Goal: Find specific page/section: Find specific page/section

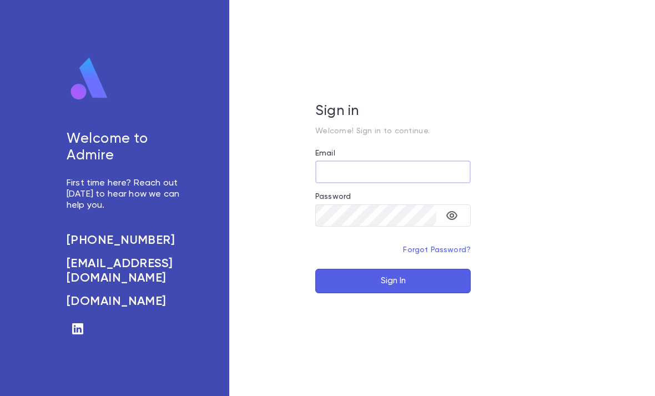
type input "**********"
click at [393, 293] on button "Sign In" at bounding box center [392, 281] width 155 height 24
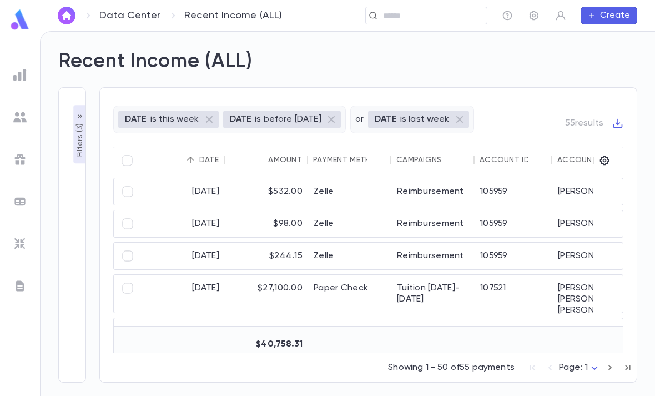
click at [16, 28] on img at bounding box center [20, 20] width 22 height 22
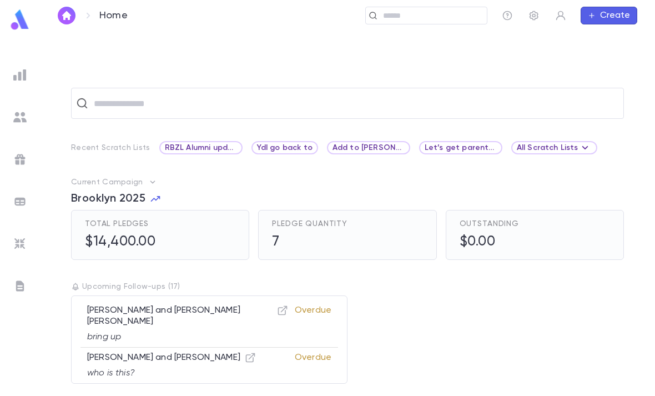
click at [429, 11] on input "text" at bounding box center [431, 16] width 103 height 11
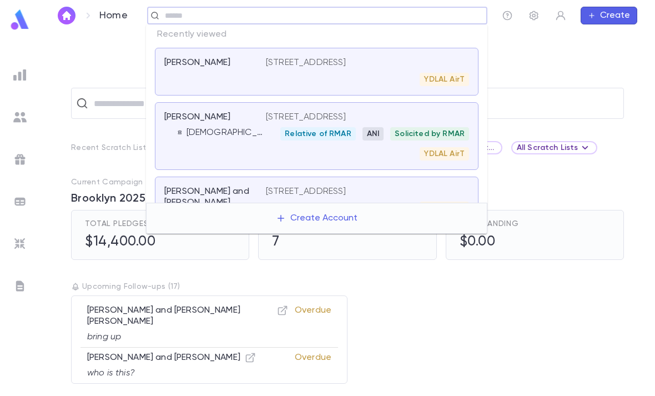
click at [564, 83] on div "​ Recent Scratch Lists RBZL Alumni update Ydl go back to Add to [PERSON_NAME] l…" at bounding box center [347, 213] width 615 height 364
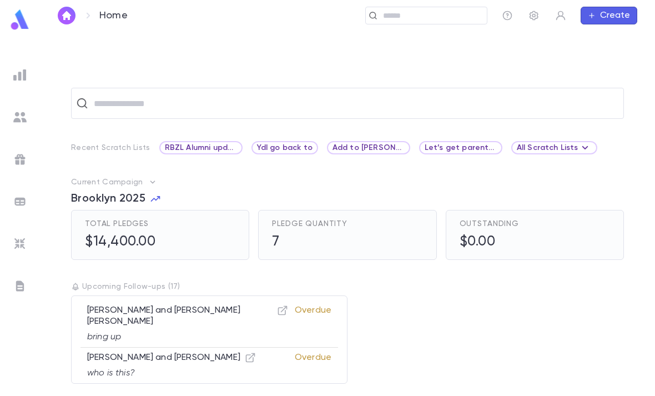
click at [14, 121] on img at bounding box center [19, 116] width 13 height 13
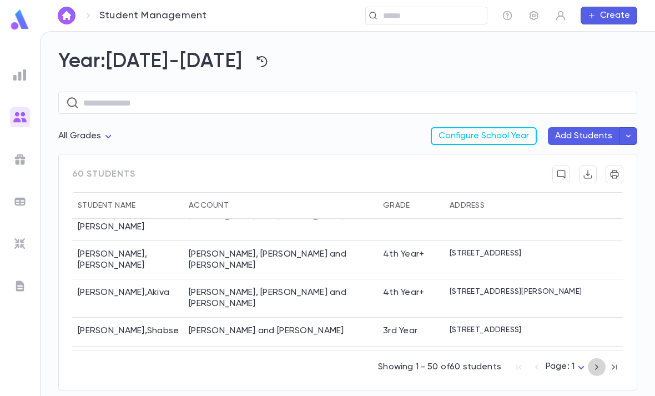
click at [596, 365] on icon "button" at bounding box center [596, 367] width 3 height 6
